Goal: Information Seeking & Learning: Learn about a topic

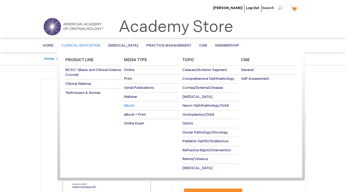
click at [130, 105] on span "eBook" at bounding box center [129, 105] width 10 height 4
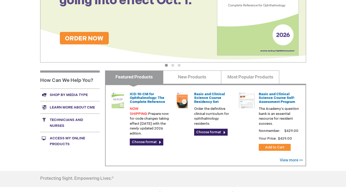
scroll to position [145, 0]
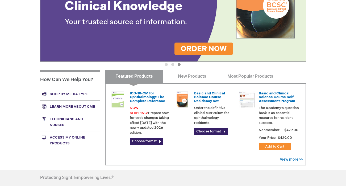
click at [59, 135] on link "Access My Online Products" at bounding box center [70, 140] width 60 height 18
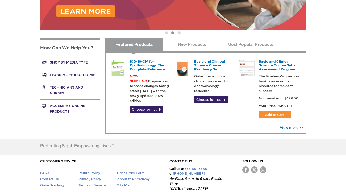
scroll to position [208, 0]
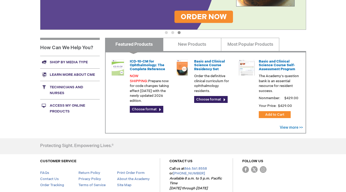
scroll to position [174, 0]
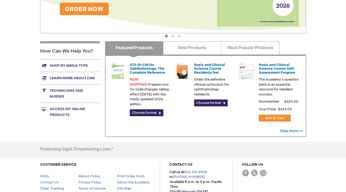
click at [56, 113] on link "Access My Online Products" at bounding box center [70, 112] width 60 height 18
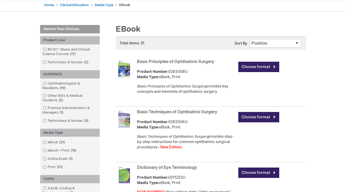
scroll to position [53, 0]
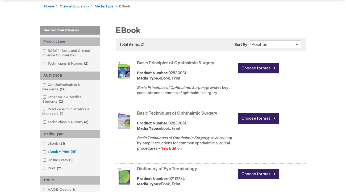
click at [46, 152] on link "eBook + Print 15 items" at bounding box center [59, 151] width 37 height 5
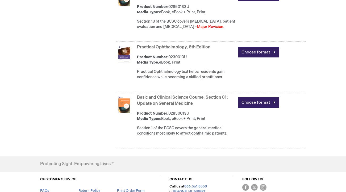
scroll to position [830, 0]
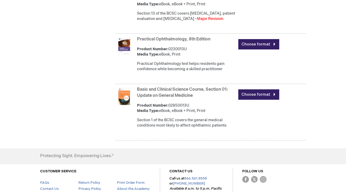
click at [180, 37] on link "Practical Ophthalmology, 8th Edition" at bounding box center [173, 39] width 73 height 5
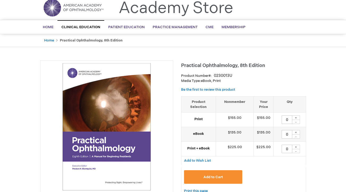
scroll to position [20, 0]
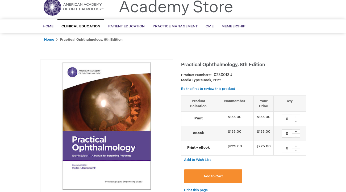
click at [198, 133] on strong "eBook" at bounding box center [198, 133] width 29 height 5
click at [202, 133] on strong "eBook" at bounding box center [198, 133] width 29 height 5
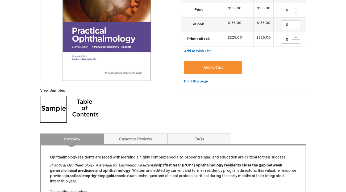
scroll to position [129, 0]
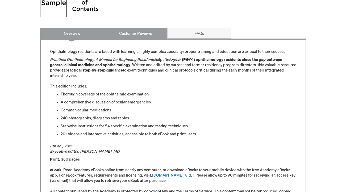
click at [137, 32] on link "Customer Reviews" at bounding box center [136, 33] width 64 height 11
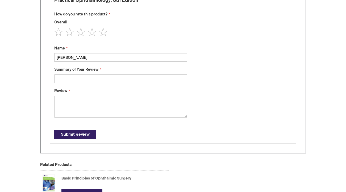
scroll to position [0, 0]
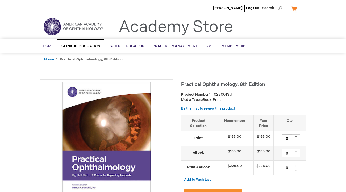
click at [68, 59] on strong "Practical Ophthalmology, 8th Edition" at bounding box center [91, 59] width 63 height 4
click at [137, 62] on ul "Home Practical Ophthalmology, 8th Edition" at bounding box center [173, 59] width 266 height 13
click at [273, 9] on span "Search" at bounding box center [272, 8] width 20 height 11
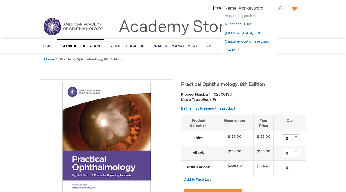
click at [289, 35] on div "Toggle Nav Academy Store" at bounding box center [173, 29] width 274 height 20
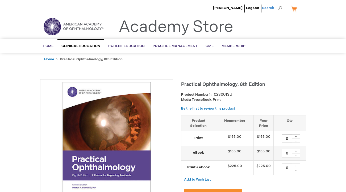
click at [280, 7] on span "Search" at bounding box center [272, 8] width 20 height 11
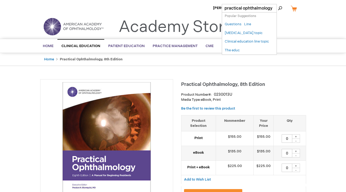
type input "practical ophthalmology"
click at [278, 4] on button "Search" at bounding box center [280, 8] width 4 height 9
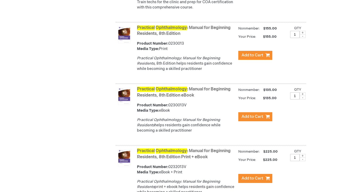
scroll to position [349, 0]
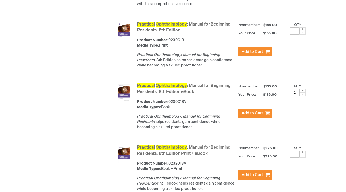
click at [166, 116] on div "Practical Ophthalmology : Manual for Beginning Residents, 8th Edition eBook Pro…" at bounding box center [221, 108] width 169 height 52
click at [170, 107] on div "Product Number: 0230013V Media Type: eBook" at bounding box center [186, 104] width 99 height 11
click at [166, 110] on div "Product Number: 0230013V Media Type: eBook" at bounding box center [186, 104] width 99 height 11
click at [166, 94] on link "Practical Ophthalmology : Manual for Beginning Residents, 8th Edition eBook" at bounding box center [184, 88] width 94 height 11
